Goal: Task Accomplishment & Management: Manage account settings

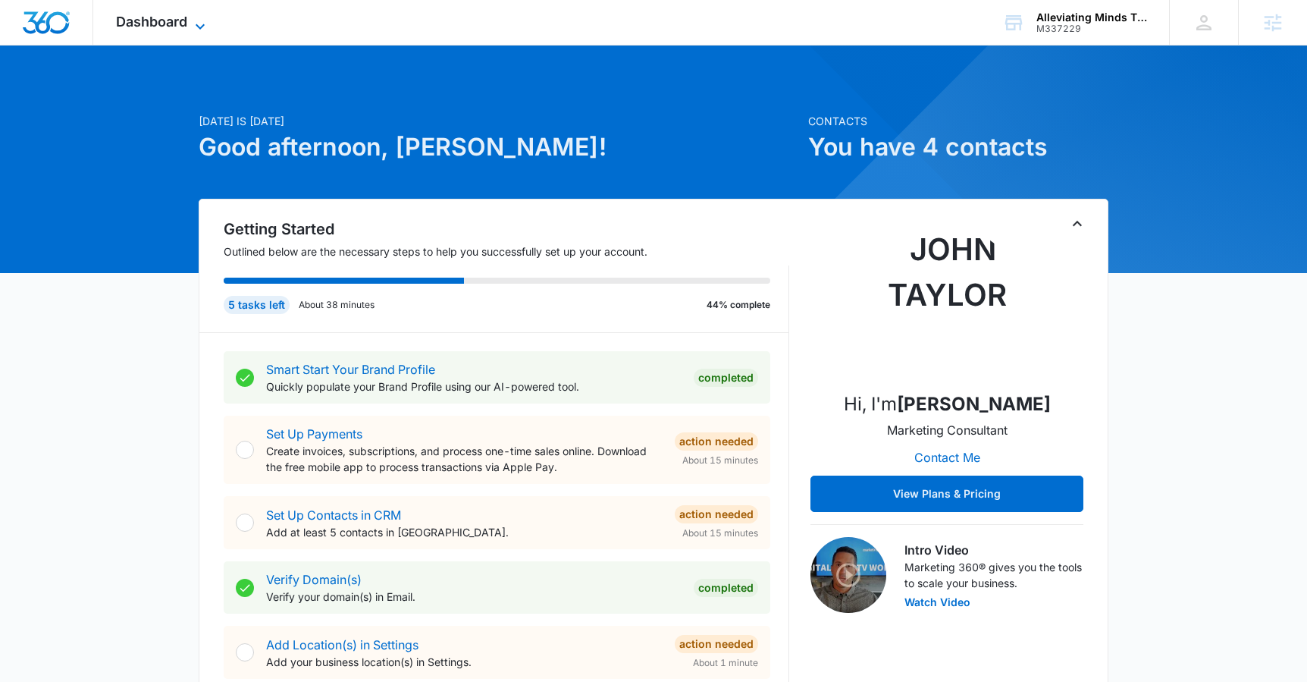
click at [150, 14] on span "Dashboard" at bounding box center [151, 22] width 71 height 16
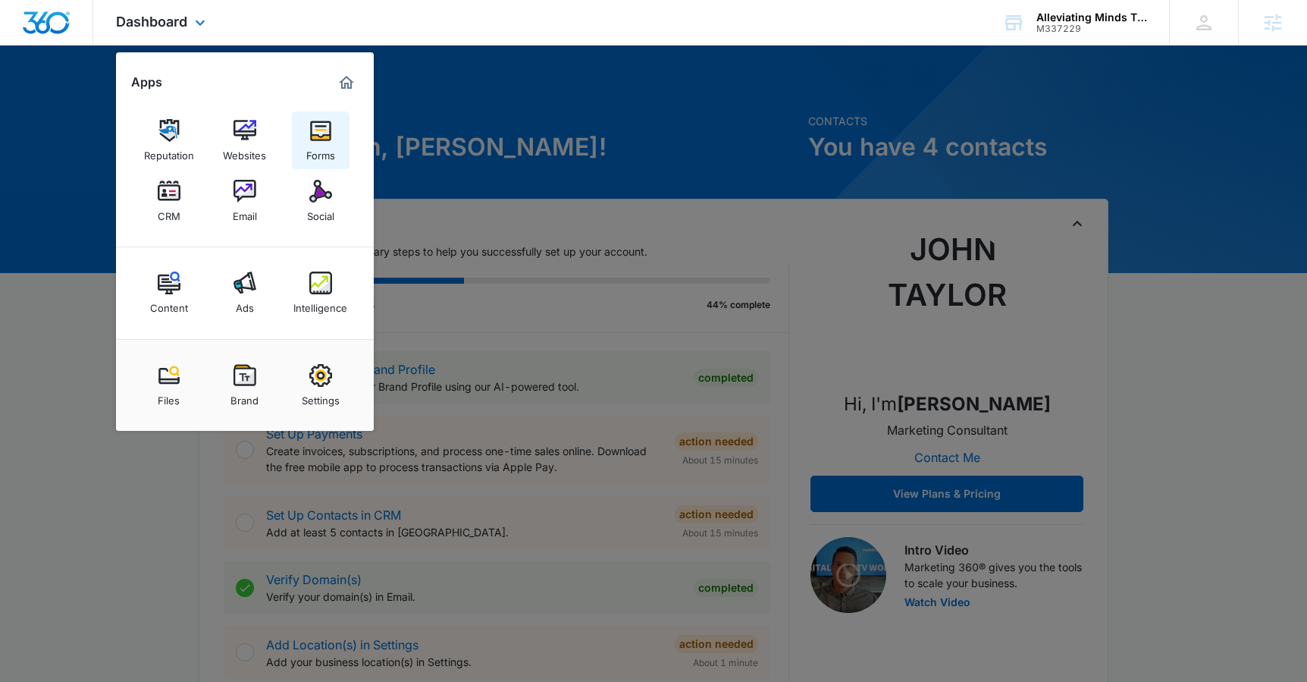
click at [337, 136] on link "Forms" at bounding box center [321, 140] width 58 height 58
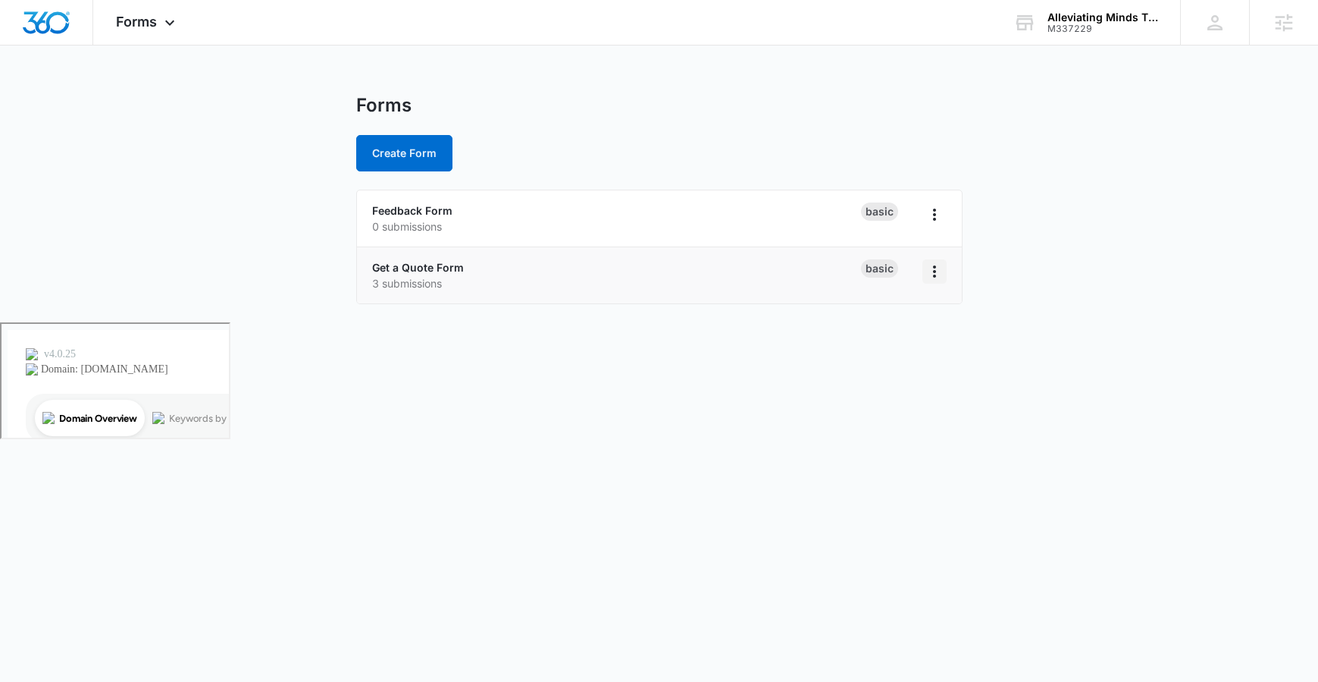
click at [933, 268] on icon "Overflow Menu" at bounding box center [935, 271] width 18 height 18
click at [676, 256] on li "Get a Quote Form 3 submissions Basic" at bounding box center [659, 275] width 605 height 56
click at [447, 261] on link "Get a Quote Form" at bounding box center [418, 267] width 92 height 13
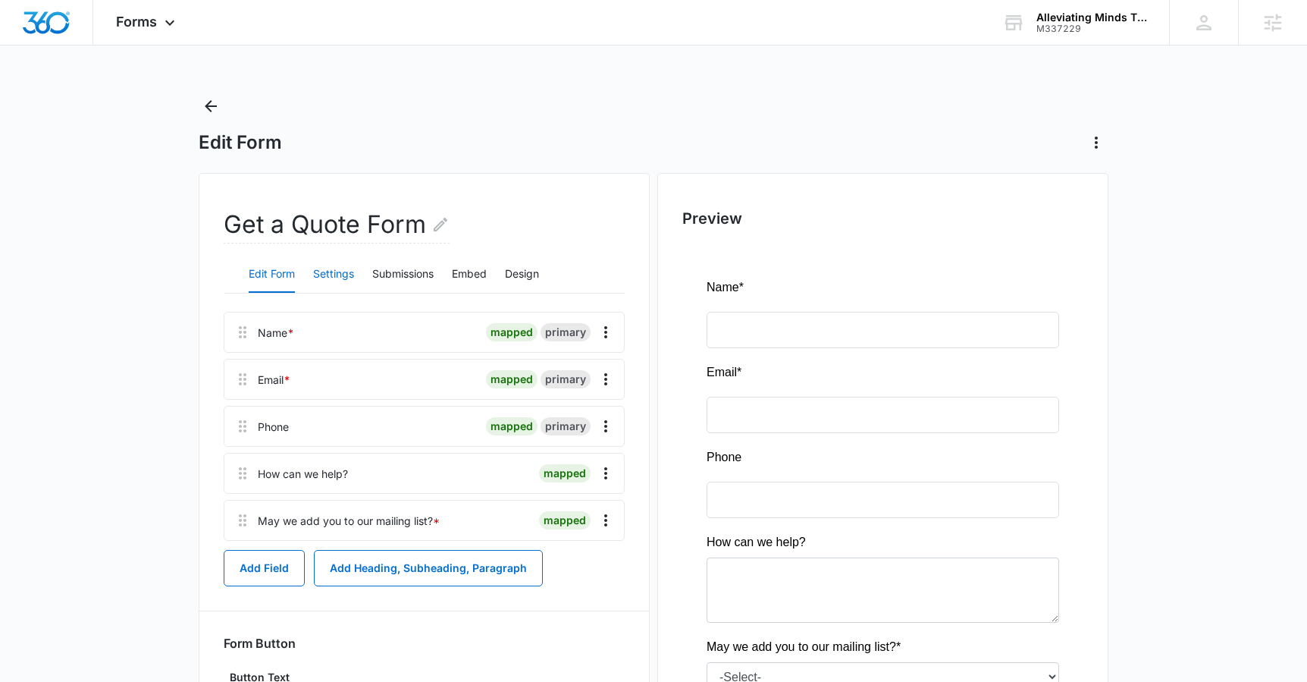
click at [321, 281] on button "Settings" at bounding box center [333, 274] width 41 height 36
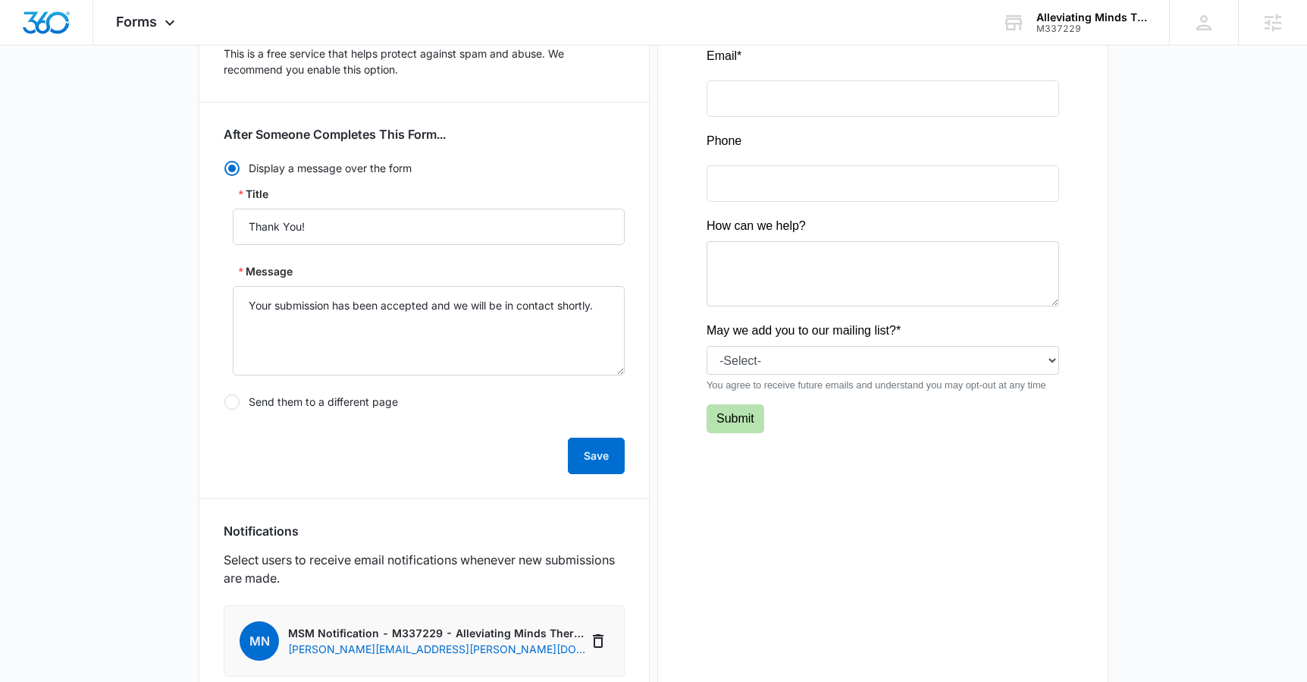
scroll to position [775, 0]
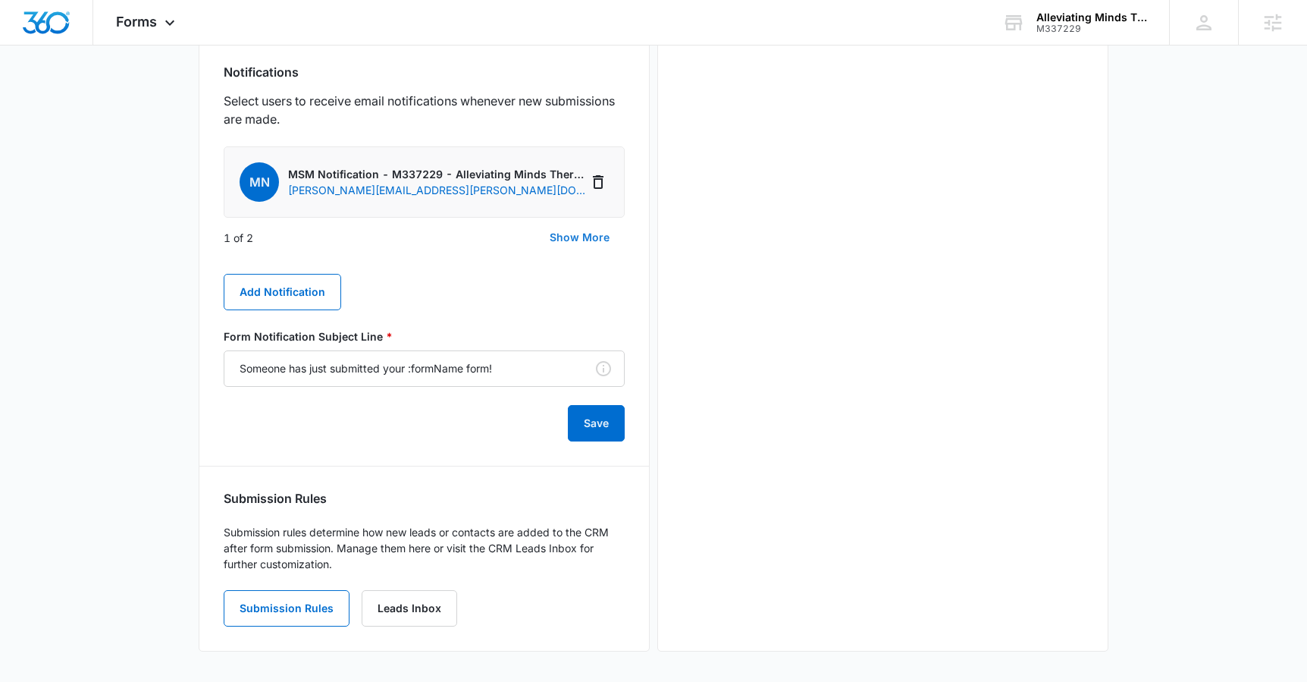
click at [566, 240] on button "Show More" at bounding box center [579, 237] width 90 height 36
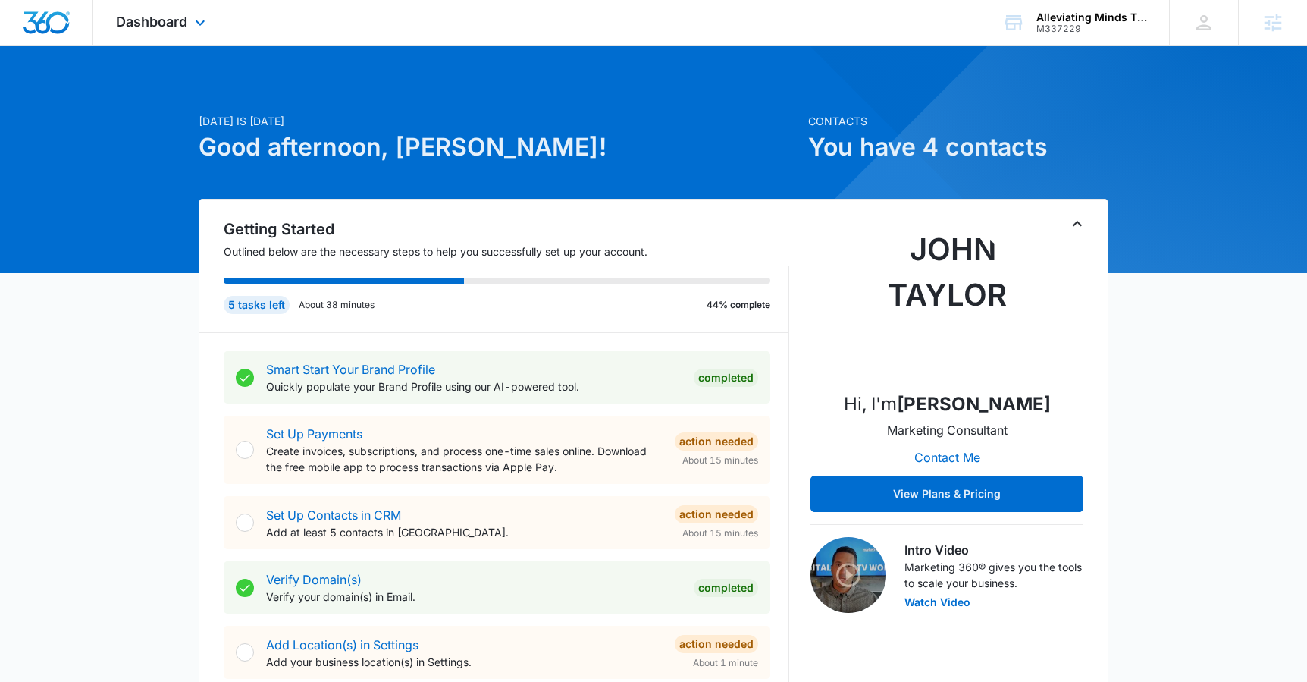
click at [187, 25] on div "Dashboard Apps Reputation Websites Forms CRM Email Social Content Ads Intellige…" at bounding box center [162, 22] width 139 height 45
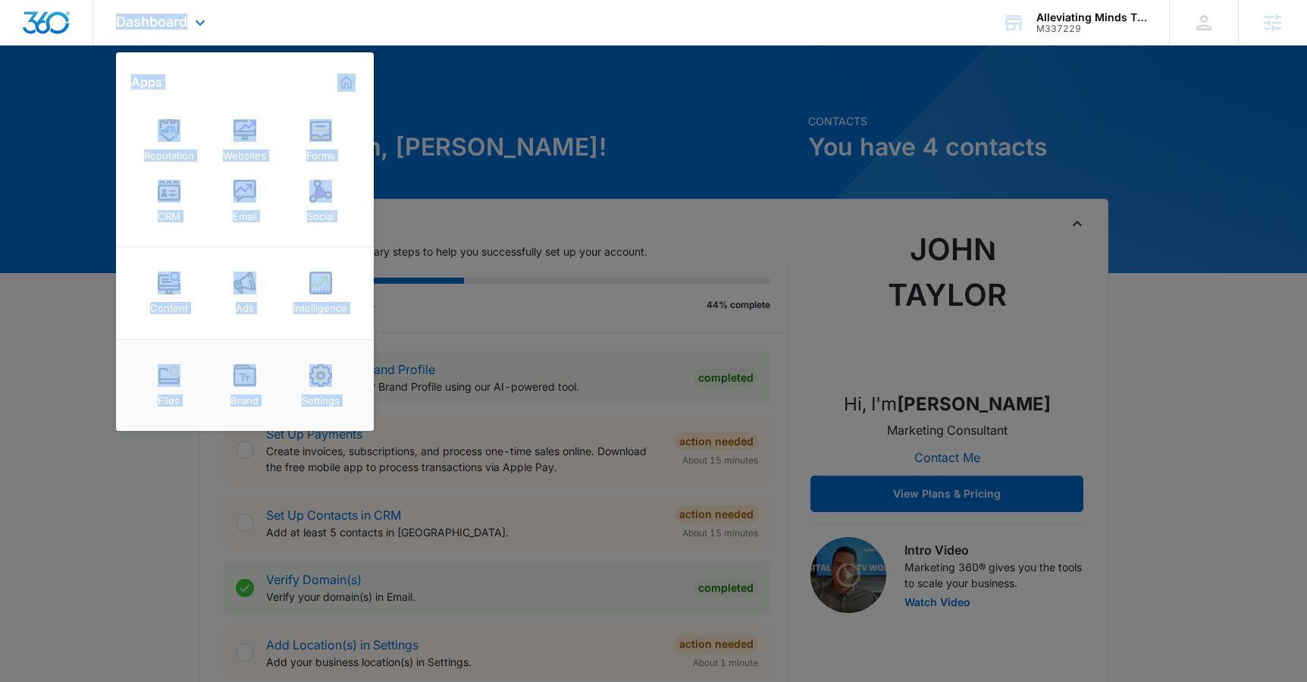
click at [372, 268] on div "Content Ads Intelligence" at bounding box center [245, 293] width 258 height 92
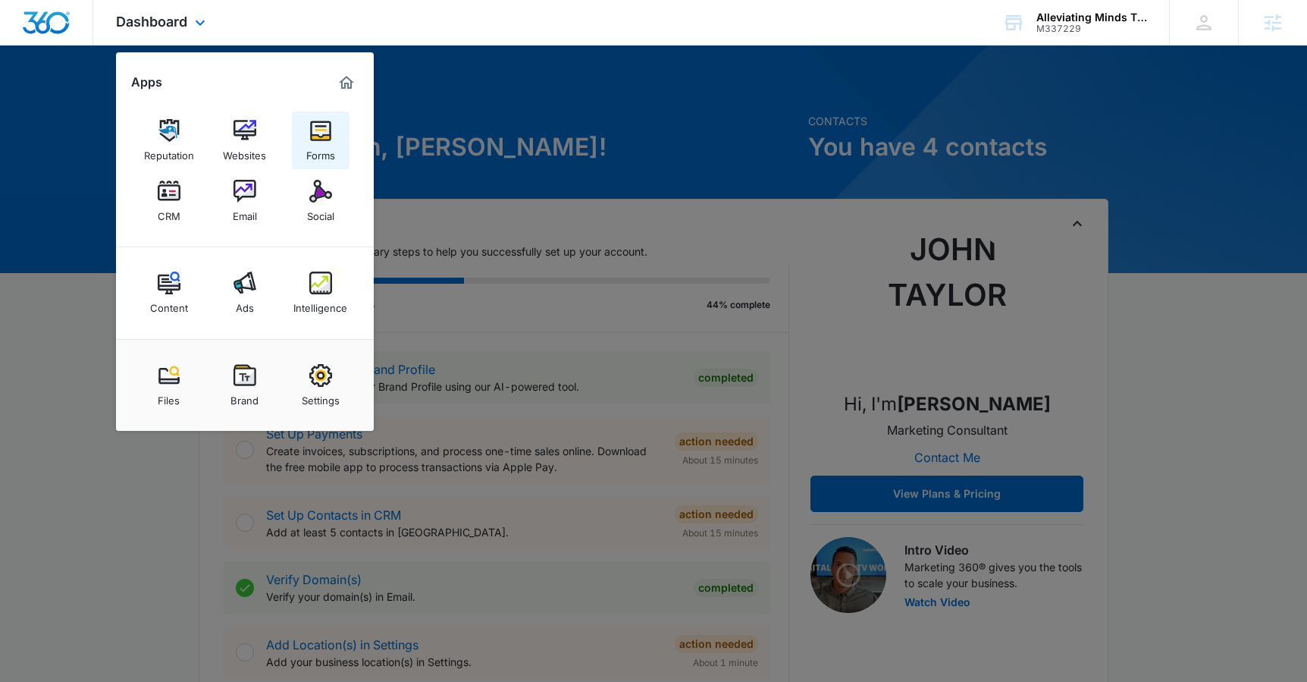
click at [315, 142] on div "Forms" at bounding box center [320, 152] width 29 height 20
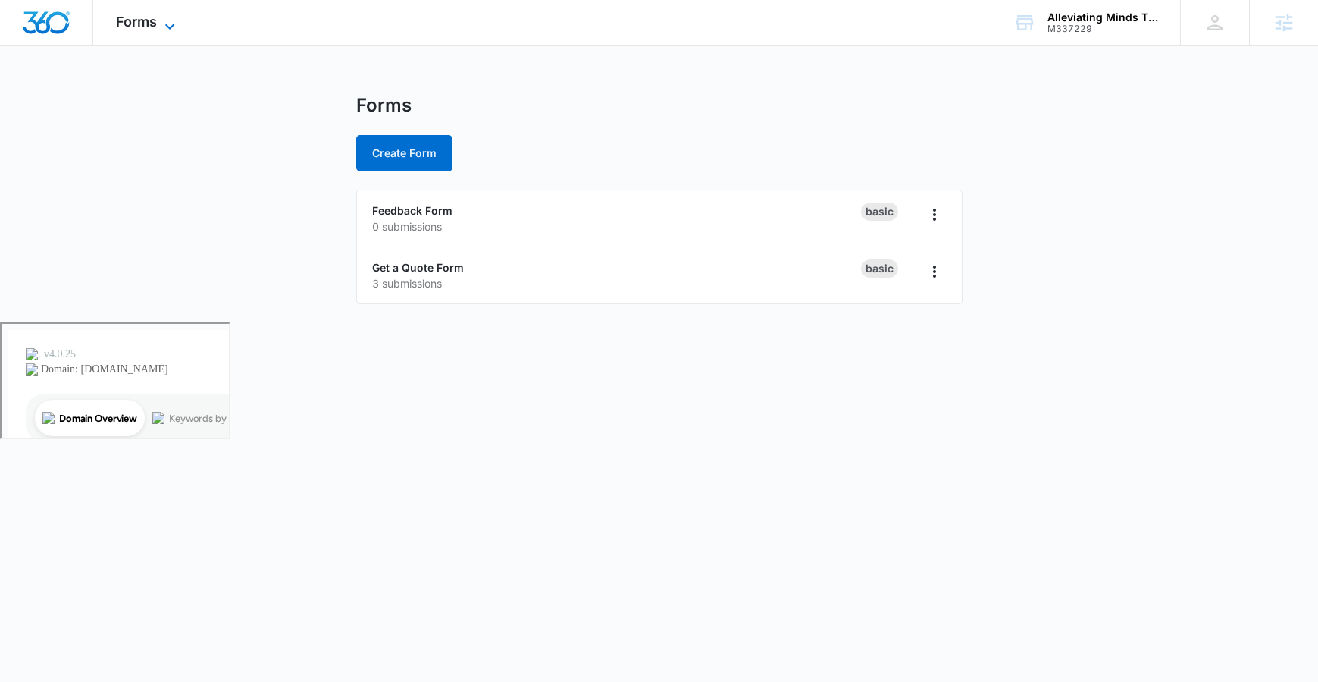
click at [120, 23] on span "Forms" at bounding box center [136, 22] width 41 height 16
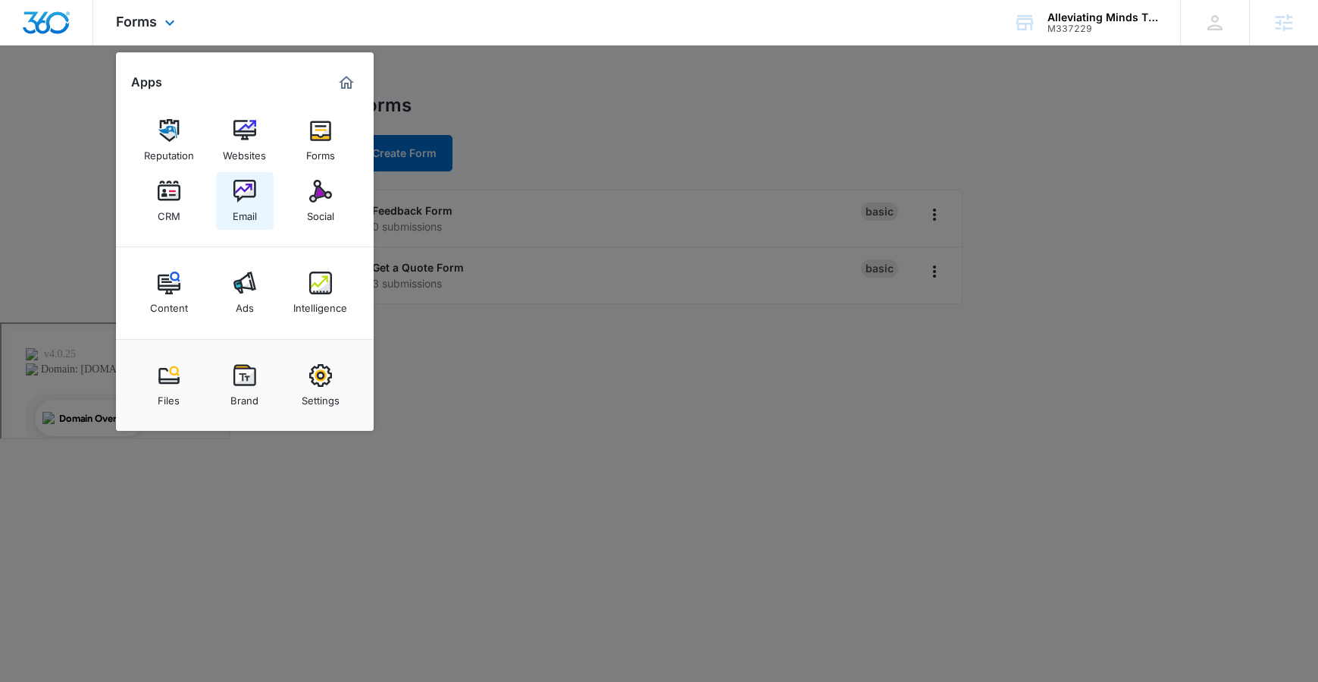
click at [230, 187] on link "Email" at bounding box center [245, 201] width 58 height 58
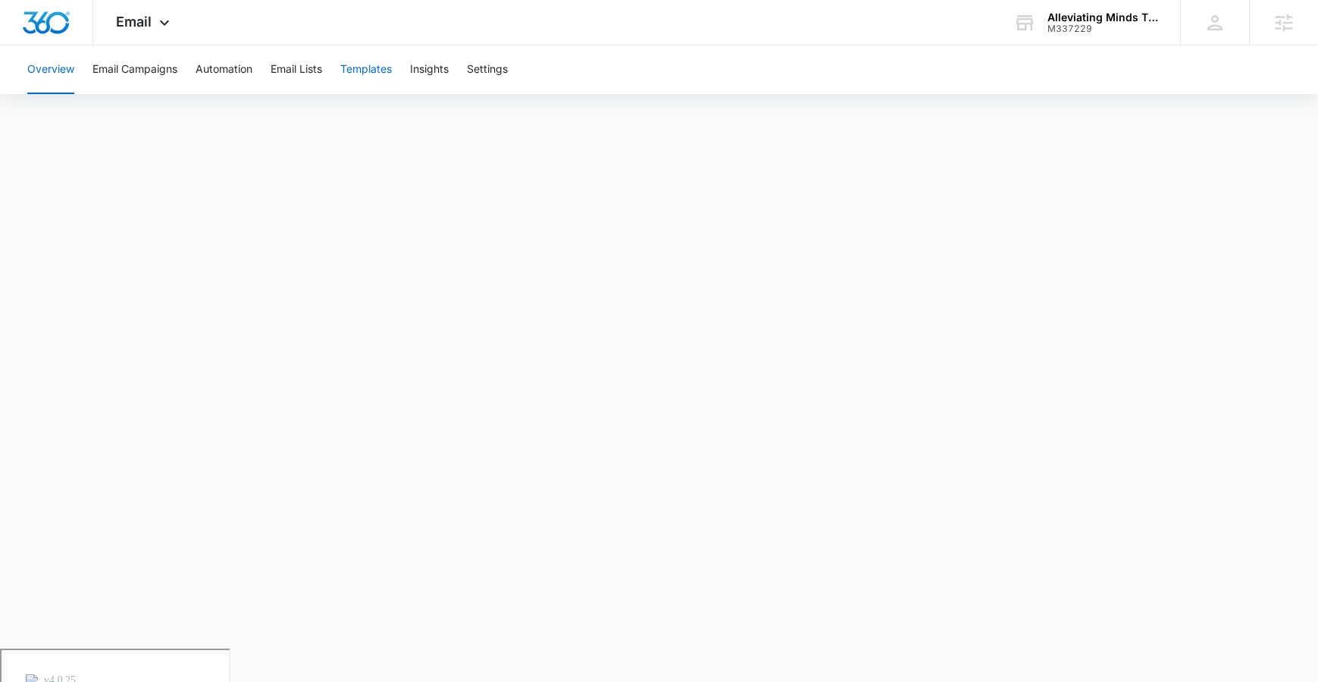
click at [380, 68] on button "Templates" at bounding box center [366, 69] width 52 height 49
